Goal: Register for event/course

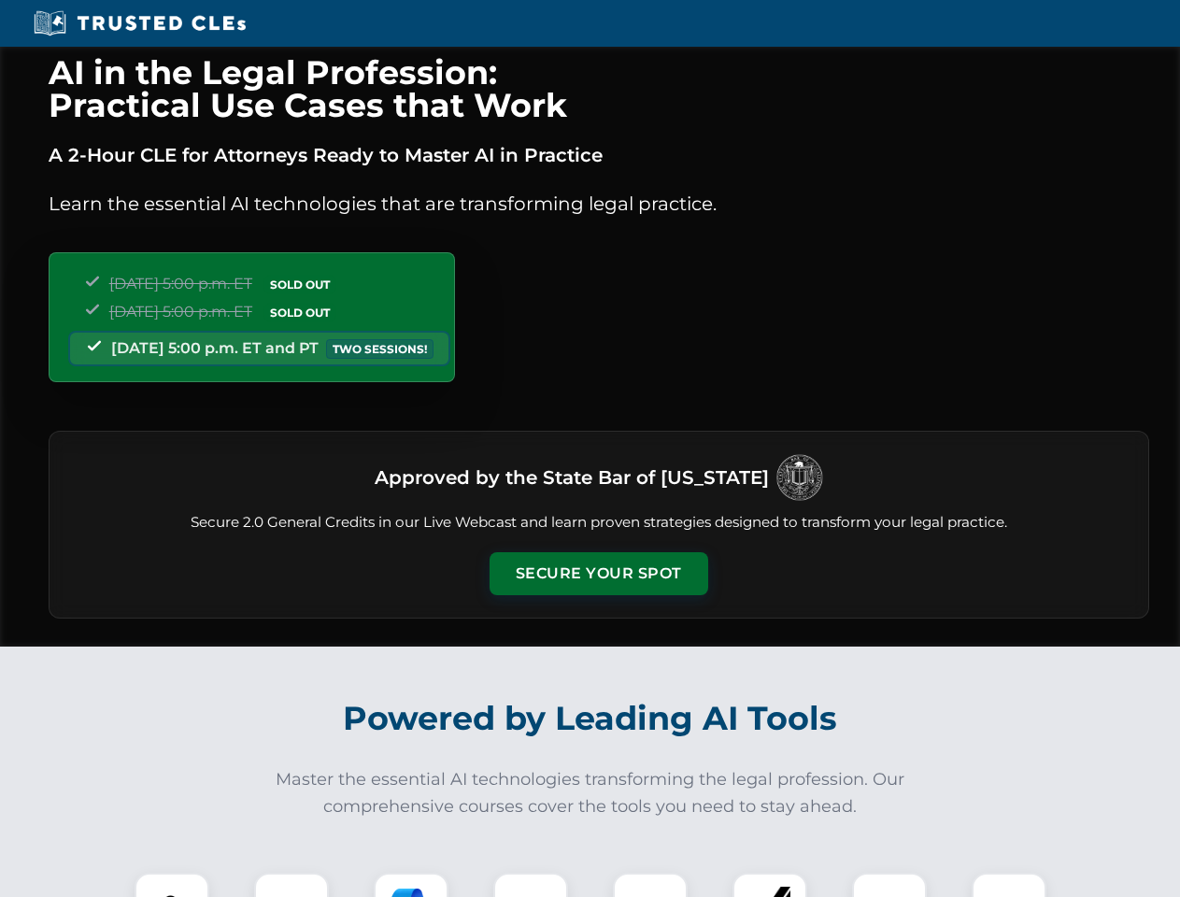
click at [598, 574] on button "Secure Your Spot" at bounding box center [598, 573] width 219 height 43
click at [172, 885] on img at bounding box center [172, 910] width 54 height 54
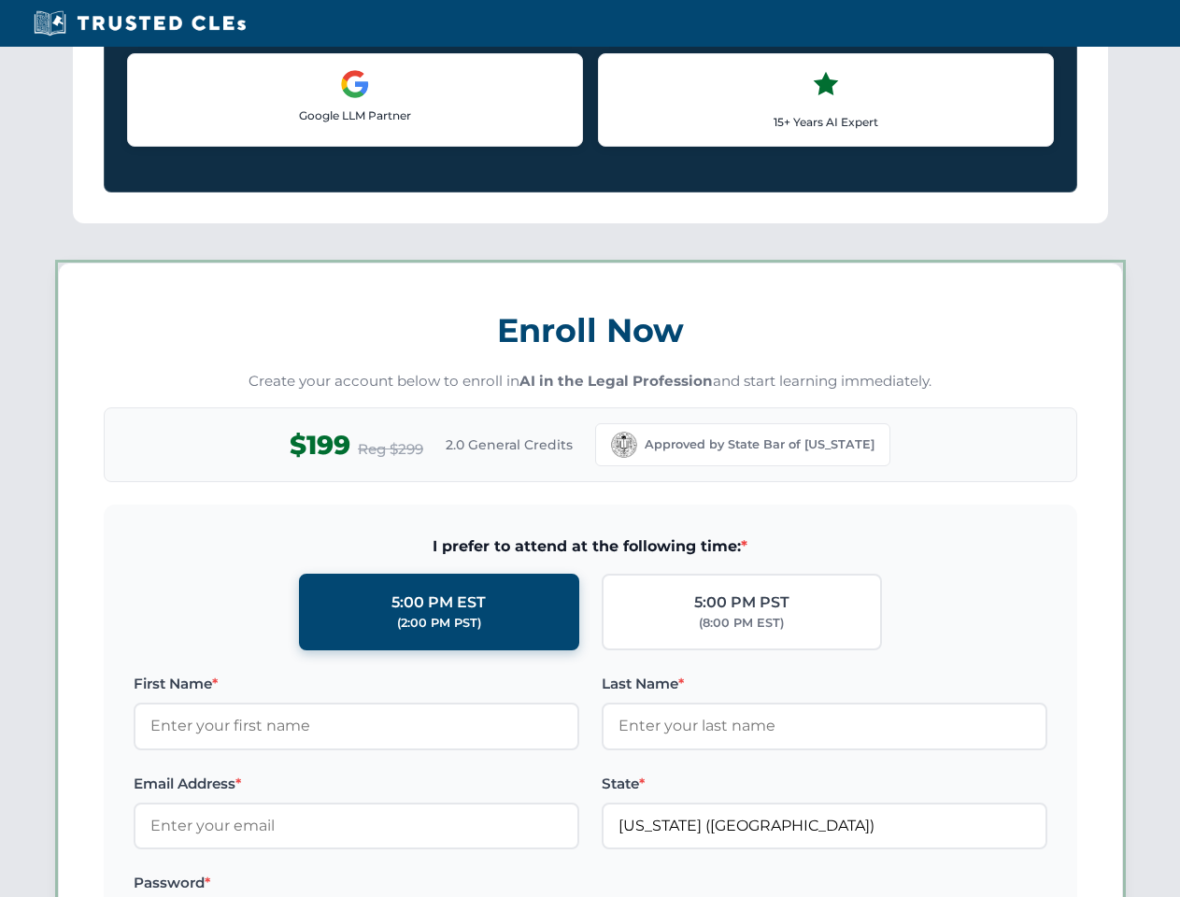
click at [411, 885] on label "Password *" at bounding box center [357, 882] width 446 height 22
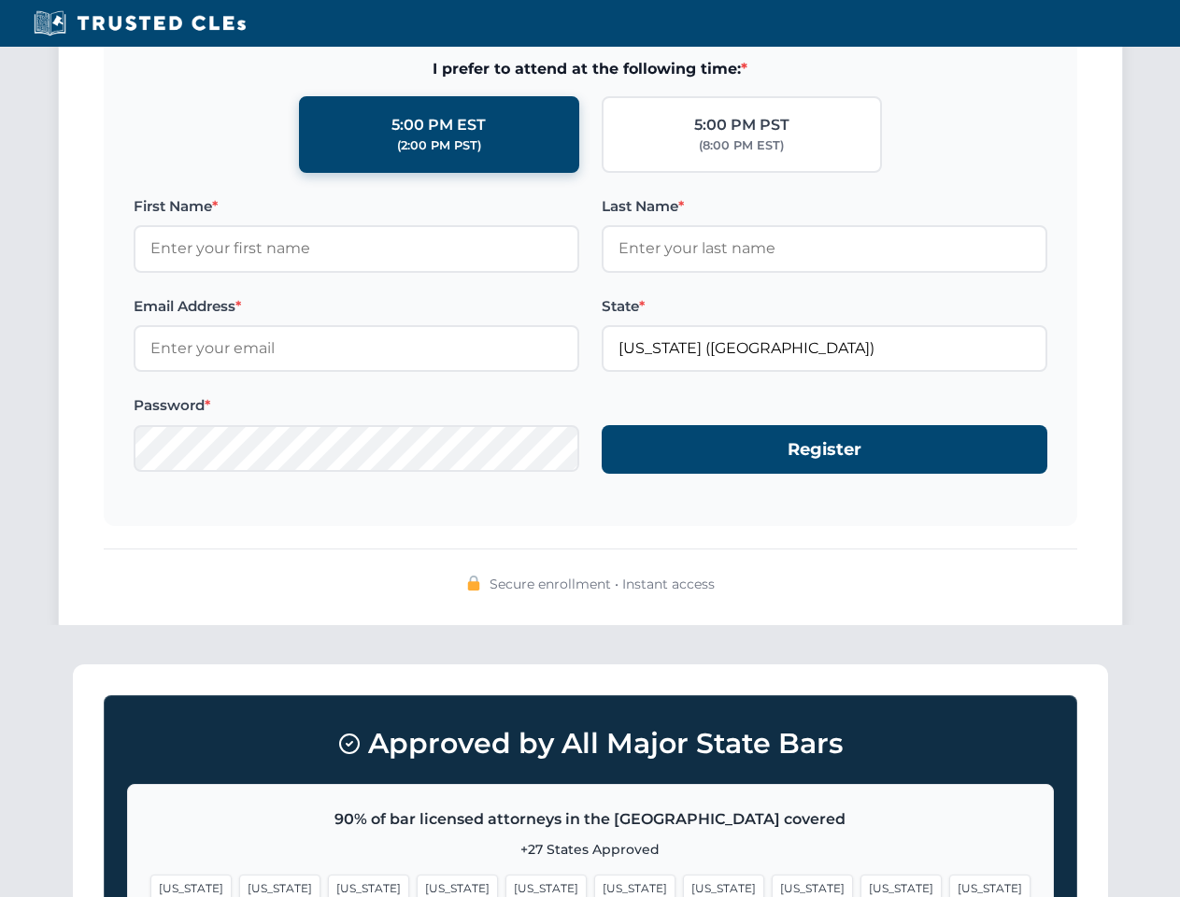
click at [860, 885] on span "[US_STATE]" at bounding box center [900, 887] width 81 height 27
